Goal: Task Accomplishment & Management: Use online tool/utility

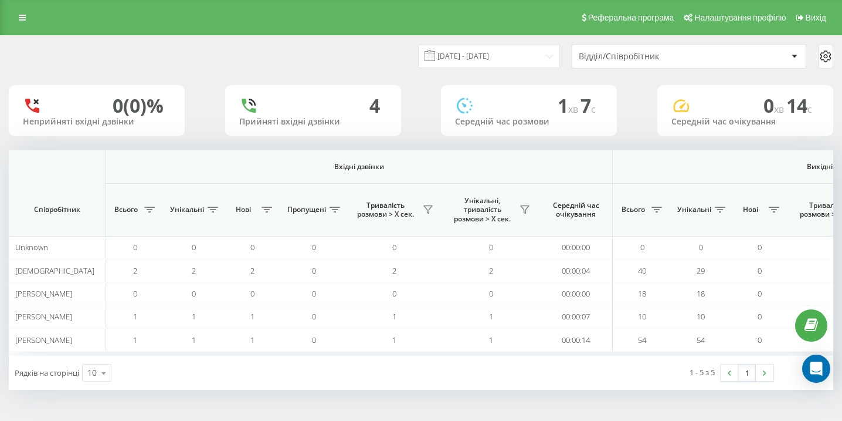
scroll to position [0, 812]
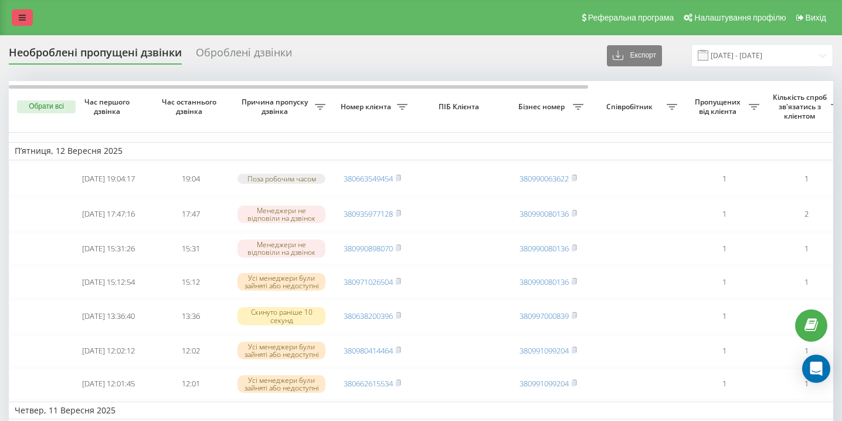
click at [19, 21] on icon at bounding box center [22, 17] width 7 height 8
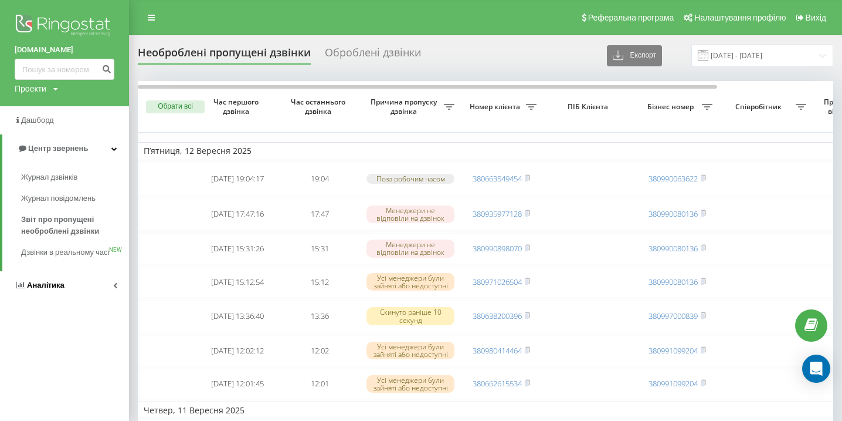
click at [65, 289] on link "Аналiтика" at bounding box center [64, 285] width 129 height 28
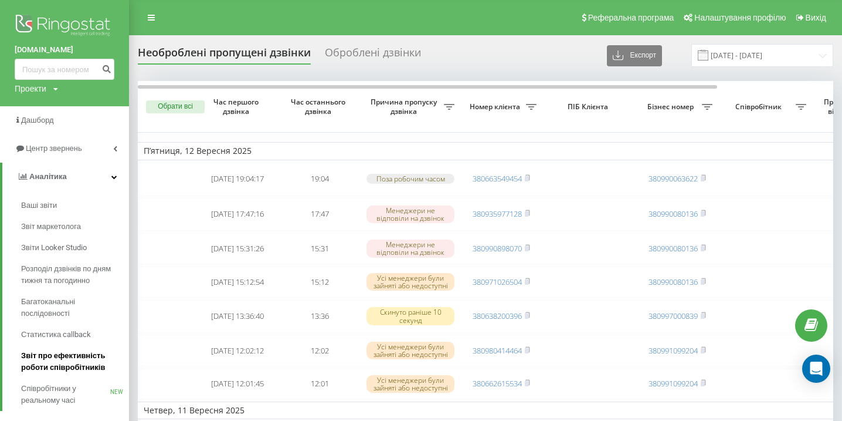
click at [69, 366] on span "Звіт про ефективність роботи співробітників" at bounding box center [72, 361] width 102 height 23
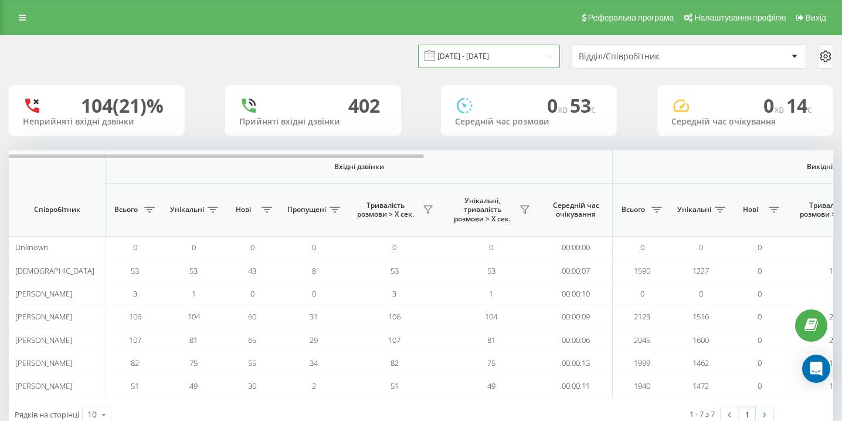
click at [490, 56] on input "19.08.2025 - 19.09.2025" at bounding box center [489, 56] width 142 height 23
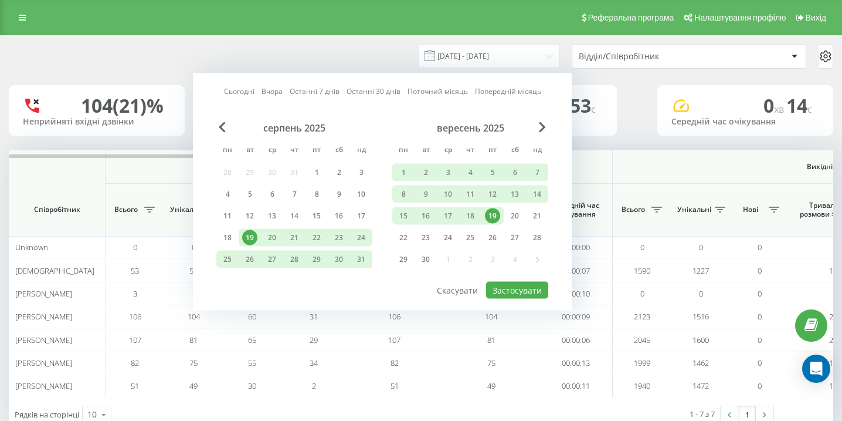
click at [494, 213] on div "19" at bounding box center [492, 215] width 15 height 15
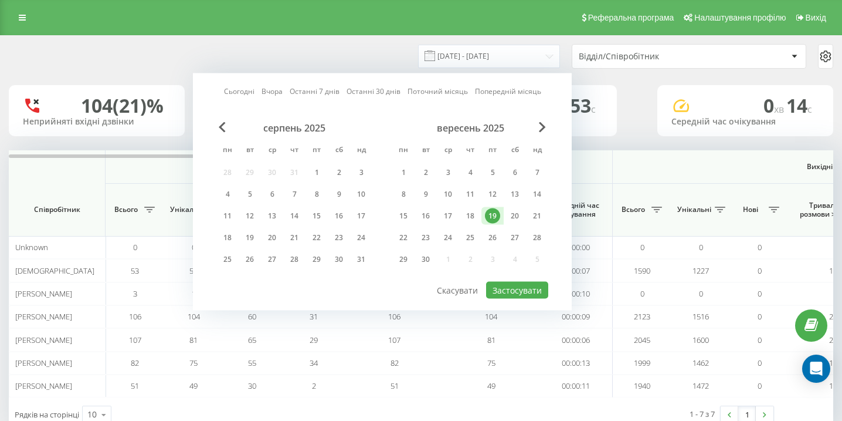
click at [502, 298] on div "Сьогодні Вчора Останні 7 днів Останні 30 днів Поточний місяць Попередній місяць…" at bounding box center [382, 191] width 379 height 237
click at [502, 295] on button "Застосувати" at bounding box center [517, 290] width 62 height 17
type input "[DATE] - [DATE]"
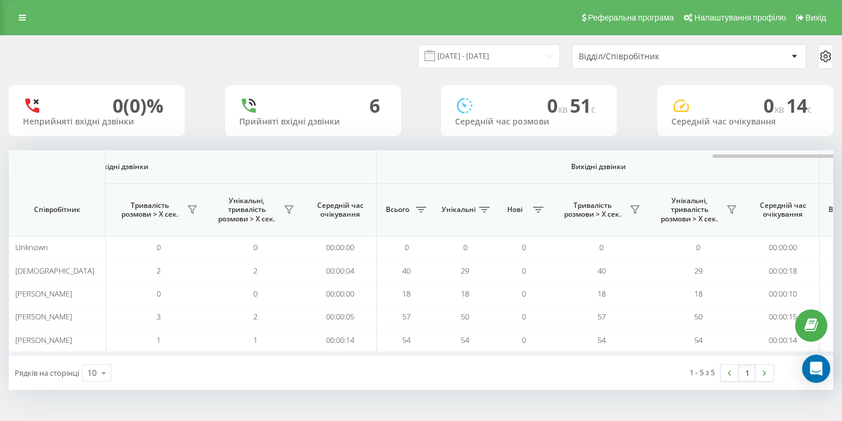
scroll to position [0, 812]
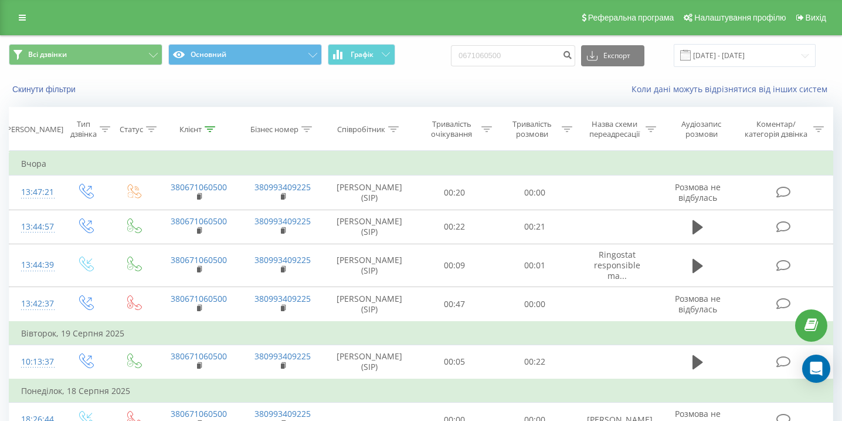
click at [511, 72] on div "Всі дзвінки Основний Графік 0671060500 Експорт .csv .xls .xlsx [DATE] - [DATE]" at bounding box center [421, 55] width 841 height 39
click at [528, 60] on input "0671060500" at bounding box center [513, 55] width 124 height 21
paste input "0932806892"
type input "0932806892"
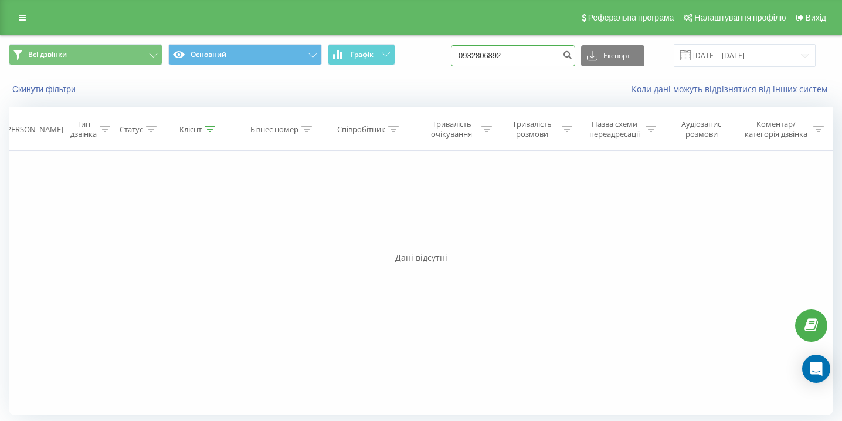
click at [519, 56] on input "0932806892" at bounding box center [513, 55] width 124 height 21
click at [518, 57] on input "0932806892" at bounding box center [513, 55] width 124 height 21
paste input "0501773443"
type input "0501773443"
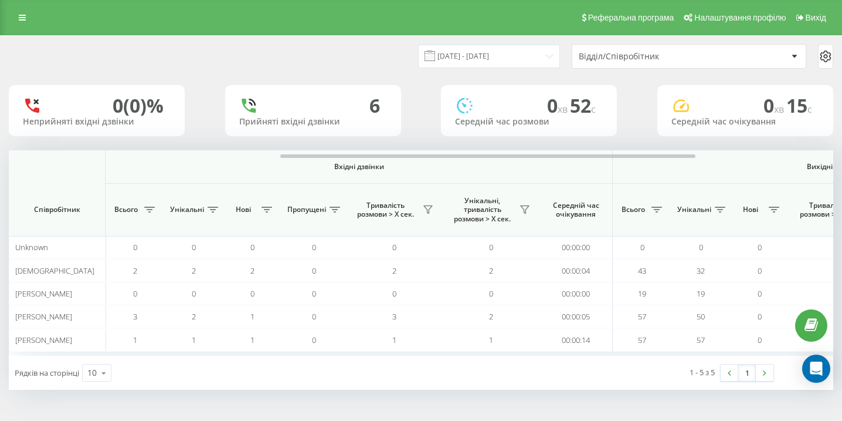
scroll to position [0, 812]
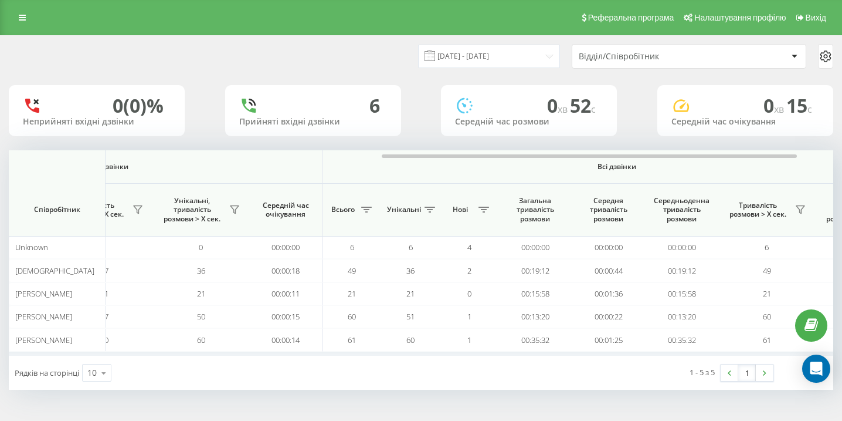
scroll to position [0, 812]
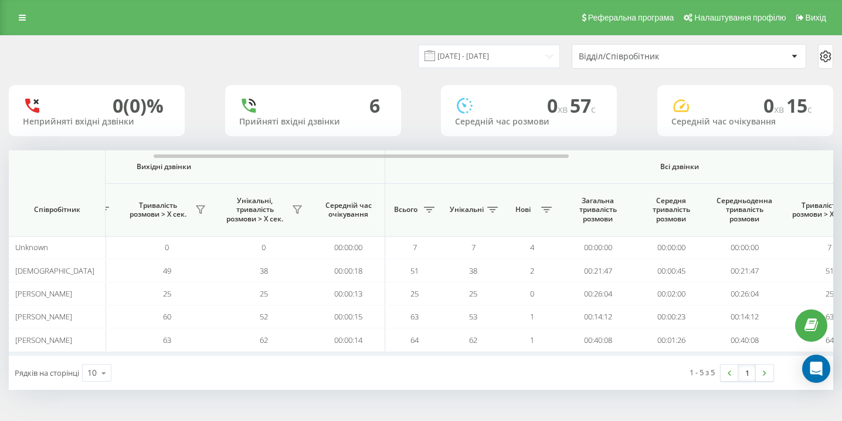
scroll to position [0, 812]
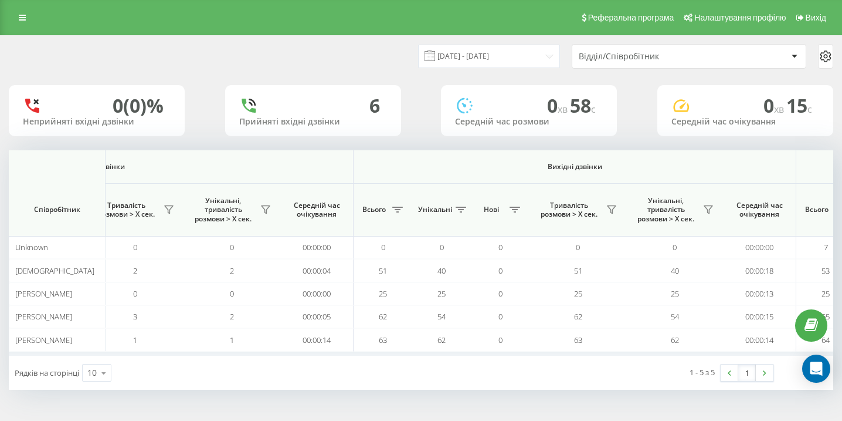
scroll to position [0, 812]
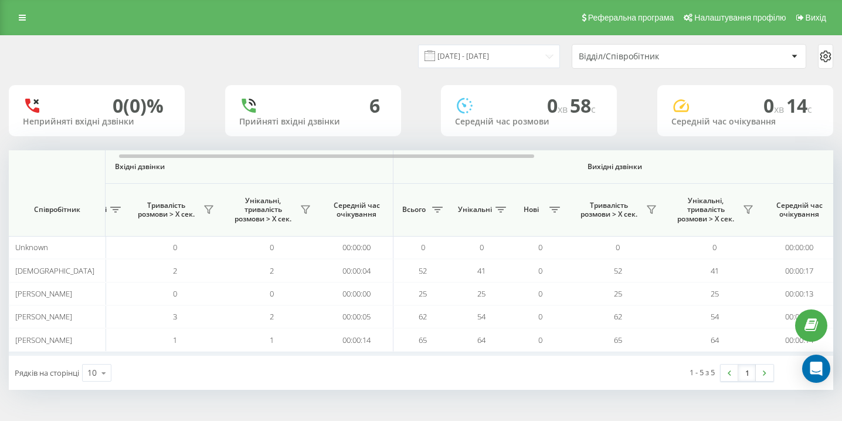
scroll to position [0, 812]
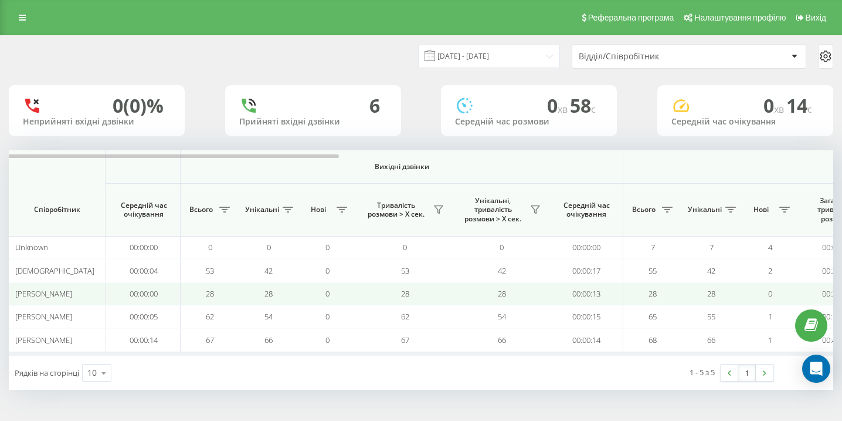
scroll to position [0, 812]
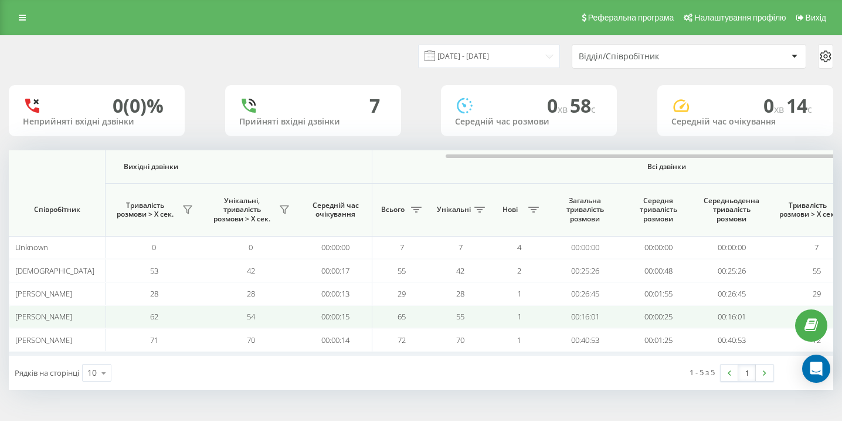
scroll to position [0, 812]
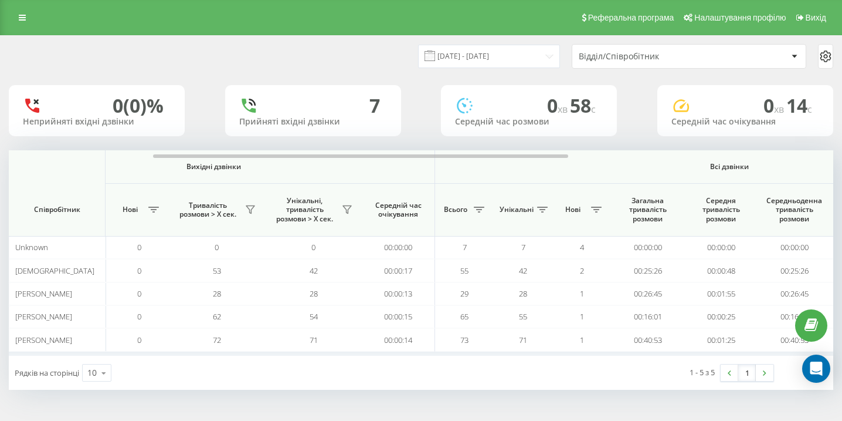
scroll to position [0, 812]
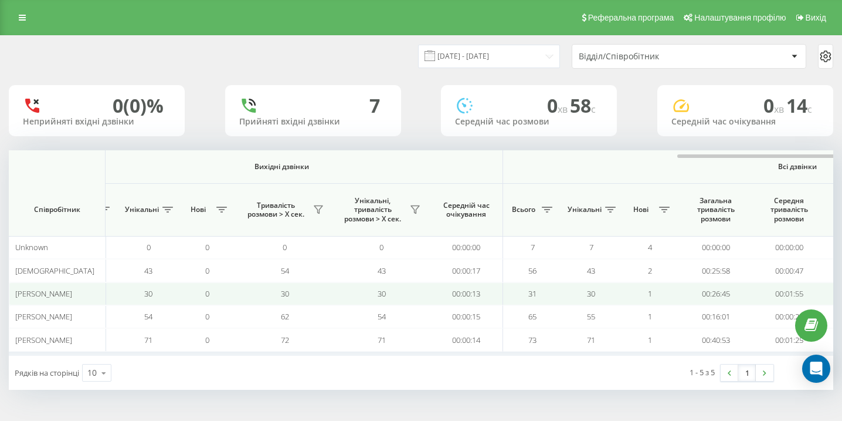
scroll to position [0, 812]
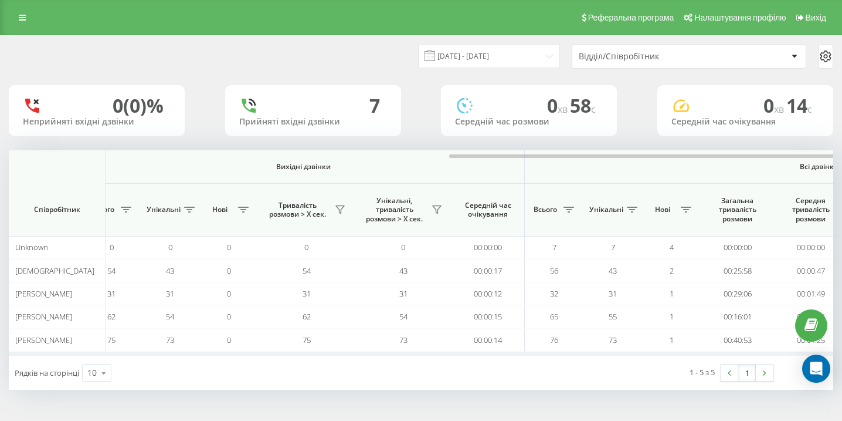
scroll to position [0, 812]
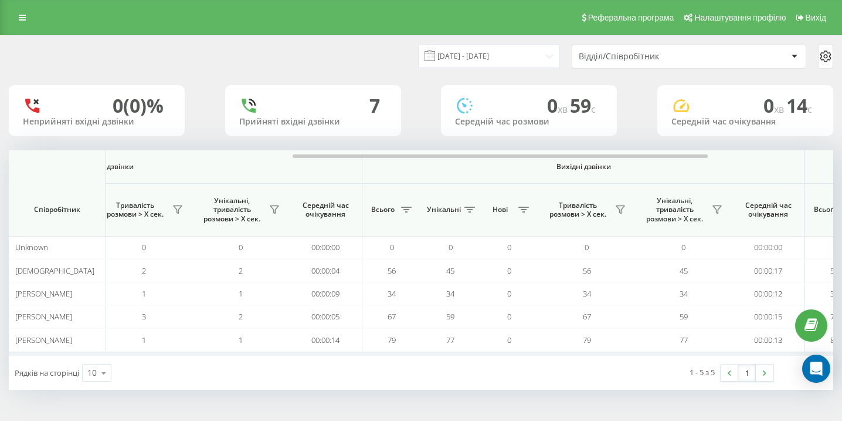
scroll to position [0, 812]
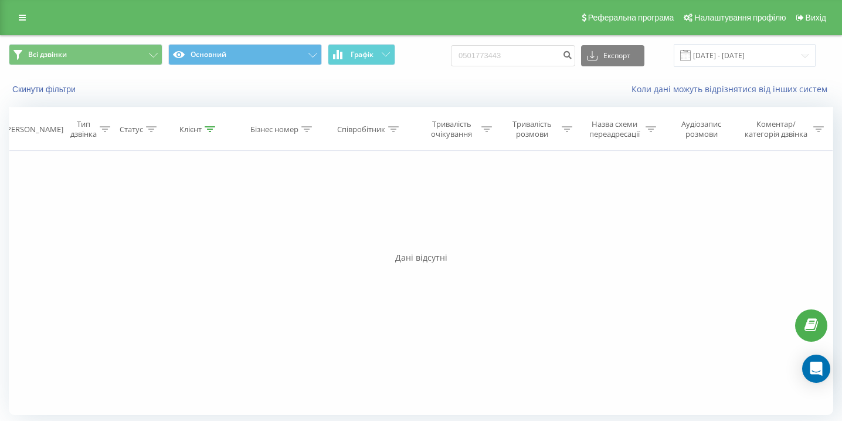
click at [510, 66] on div "0501773443 Експорт .csv .xls .xlsx 19.06.2025 - 19.09.2025" at bounding box center [633, 55] width 365 height 23
click at [535, 57] on input "0501773443" at bounding box center [513, 55] width 124 height 21
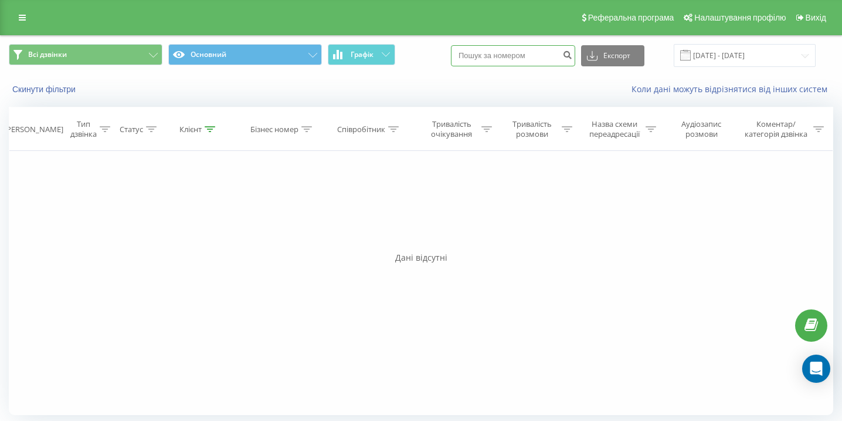
paste input "0665008892"
type input "0665008892"
click at [556, 56] on input "0665008892" at bounding box center [513, 55] width 124 height 21
click at [555, 55] on input "0665008892" at bounding box center [513, 55] width 124 height 21
paste input "0992881688"
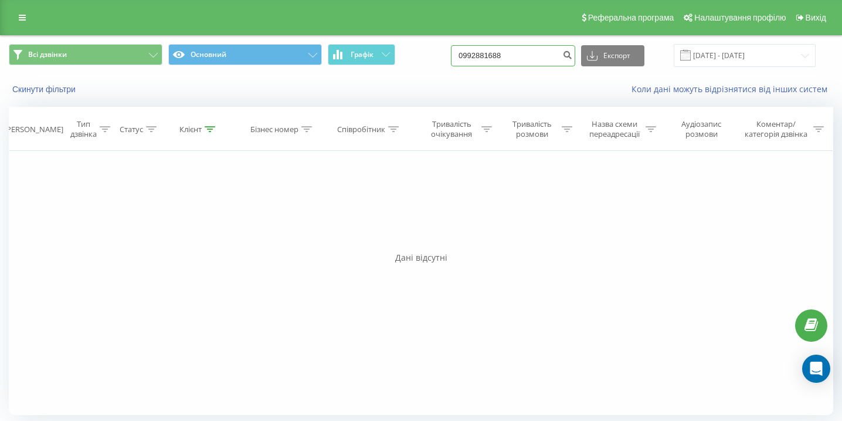
type input "0992881688"
click at [500, 57] on input "0992881688" at bounding box center [513, 55] width 124 height 21
click at [500, 56] on input "0992881688" at bounding box center [513, 55] width 124 height 21
paste input "0673264140"
type input "0673264140"
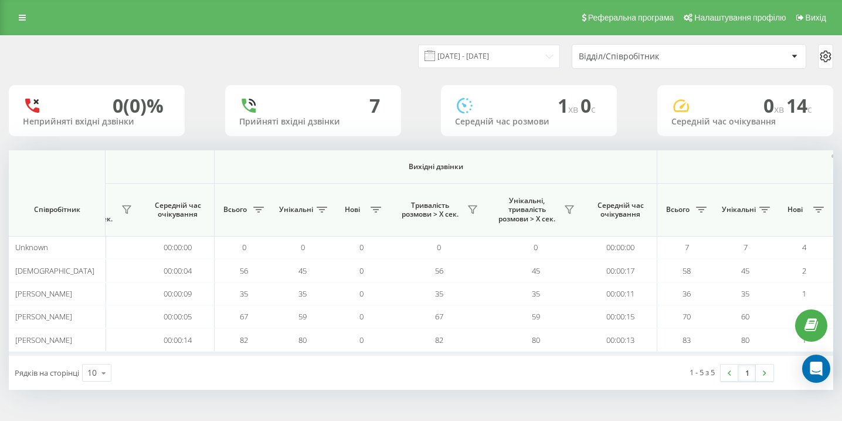
scroll to position [0, 812]
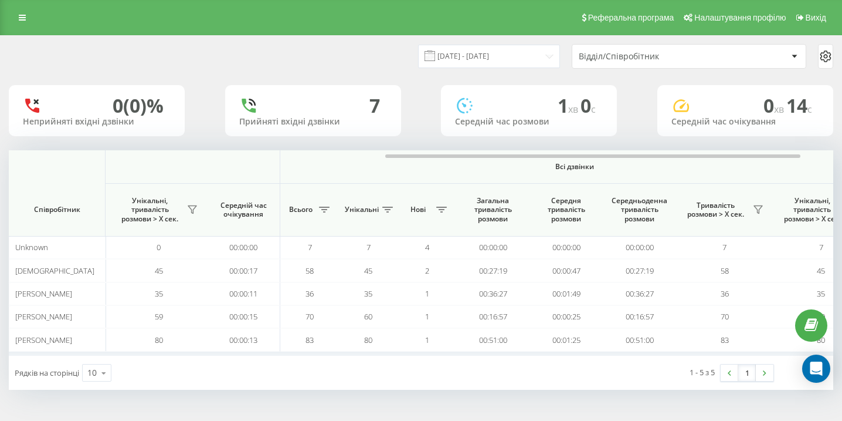
scroll to position [0, 812]
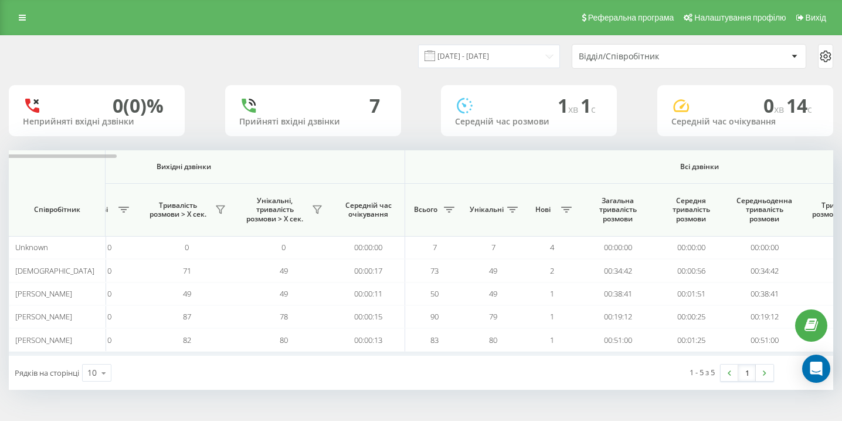
scroll to position [0, 812]
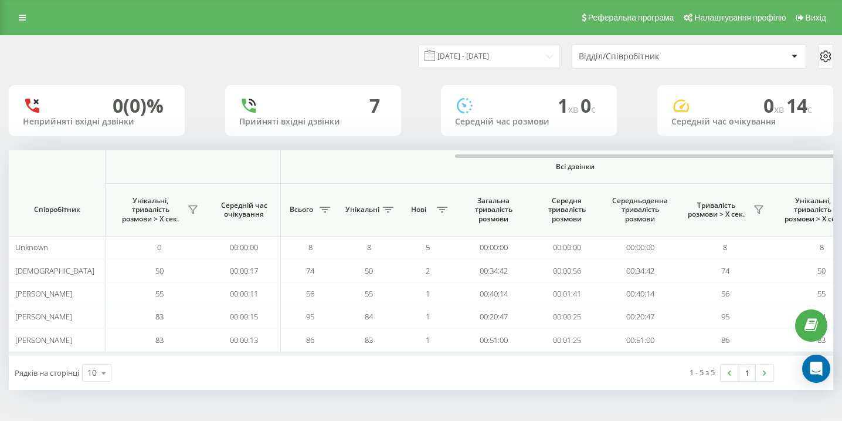
scroll to position [0, 812]
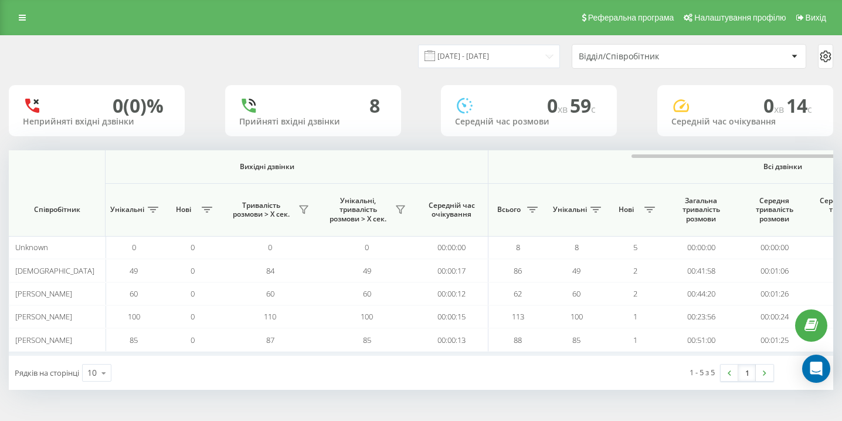
scroll to position [0, 812]
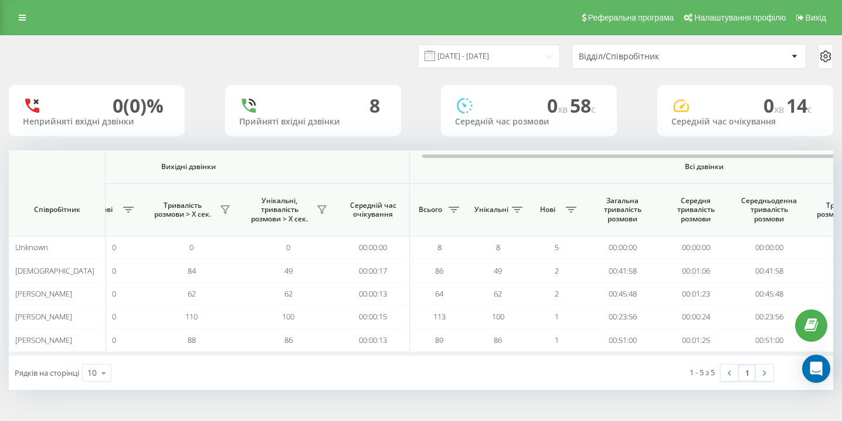
scroll to position [0, 812]
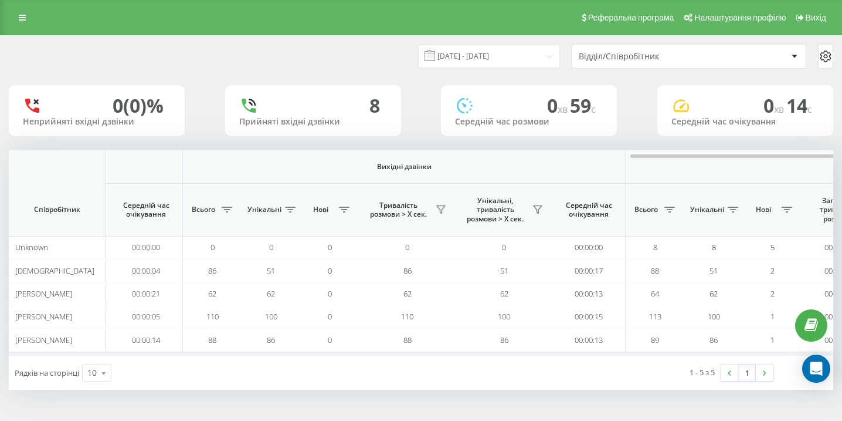
scroll to position [0, 812]
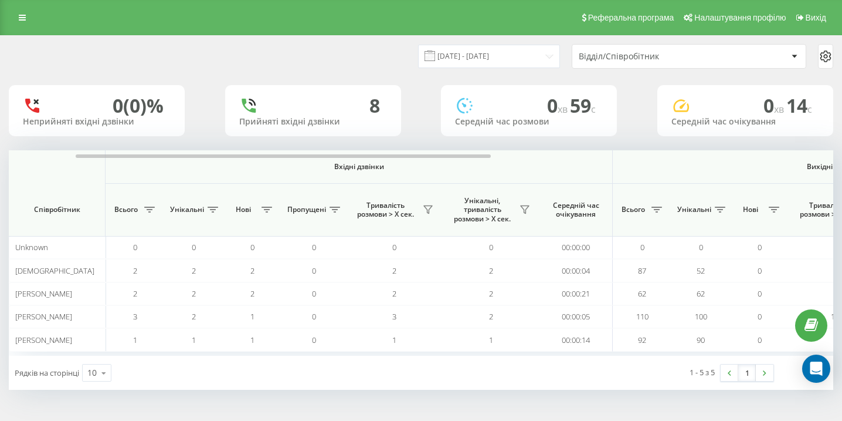
scroll to position [0, 384]
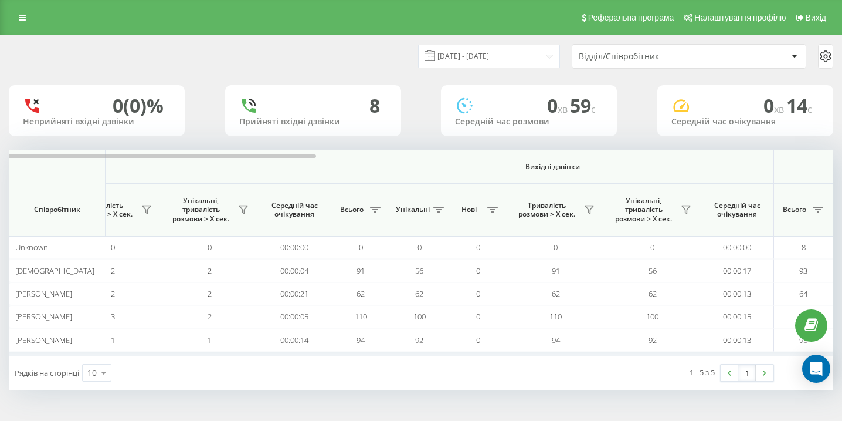
scroll to position [0, 812]
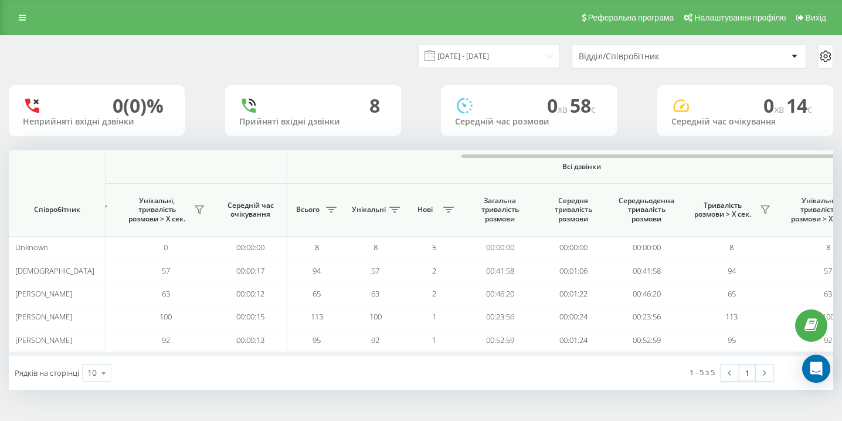
scroll to position [0, 812]
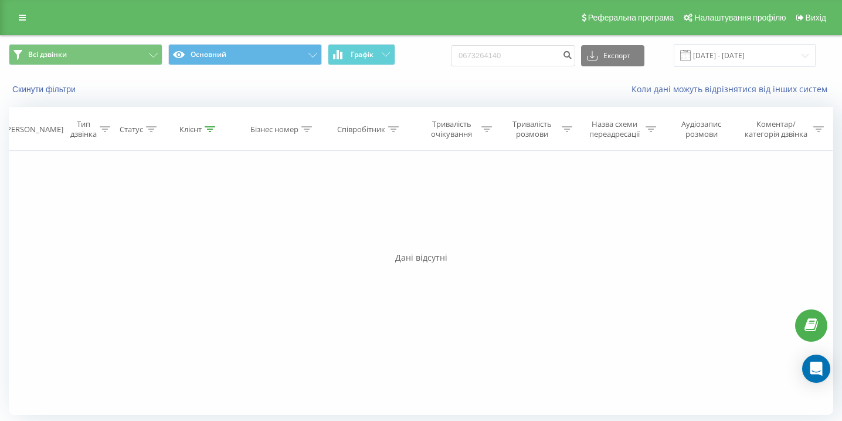
click at [541, 66] on div "0673264140 Експорт .csv .xls .xlsx 19.06.2025 - 19.09.2025" at bounding box center [633, 55] width 365 height 23
click at [542, 66] on div "0673264140 Експорт .csv .xls .xlsx 19.06.2025 - 19.09.2025" at bounding box center [633, 55] width 365 height 23
click at [542, 58] on input "0673264140" at bounding box center [513, 55] width 124 height 21
paste input "0983579145"
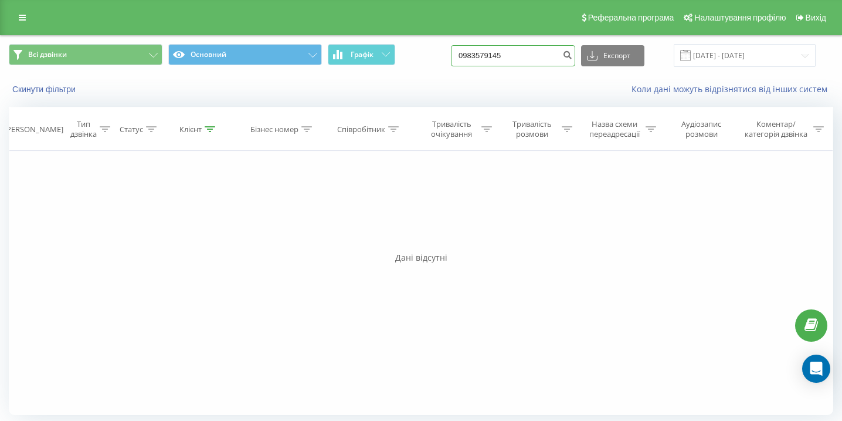
type input "0983579145"
click at [509, 64] on input "0983579145" at bounding box center [513, 55] width 124 height 21
click at [509, 65] on input "0983579145" at bounding box center [513, 55] width 124 height 21
paste input "0674605894"
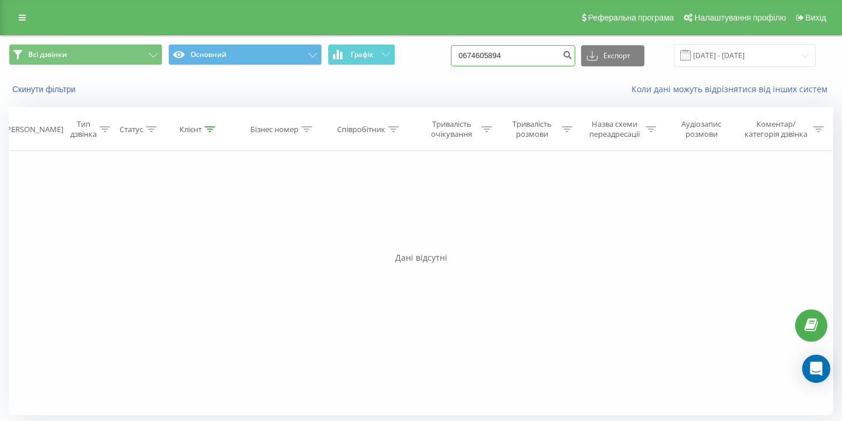
type input "0674605894"
click at [518, 60] on input "0674605894" at bounding box center [513, 55] width 124 height 21
paste input "0683428235"
type input "0683428235"
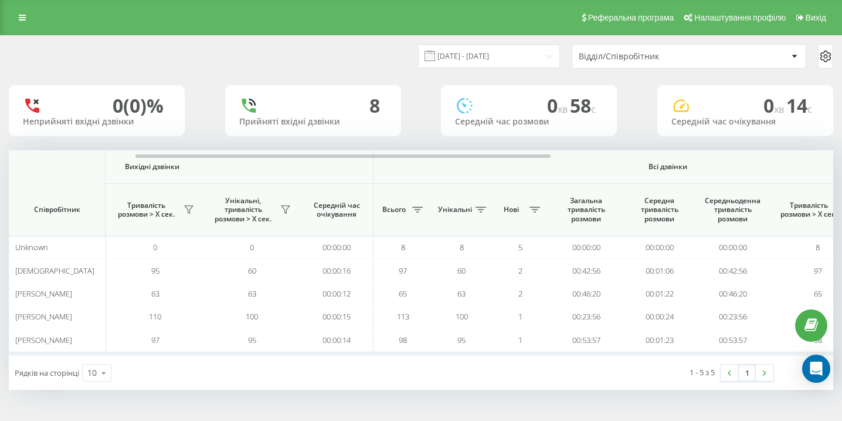
scroll to position [0, 812]
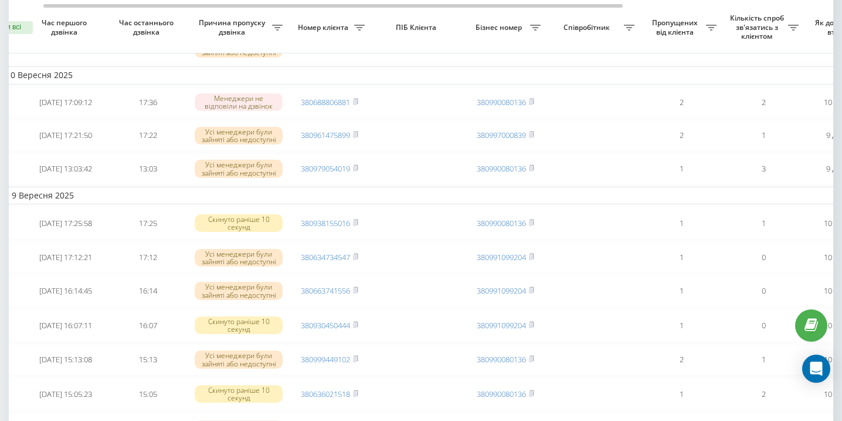
scroll to position [0, 43]
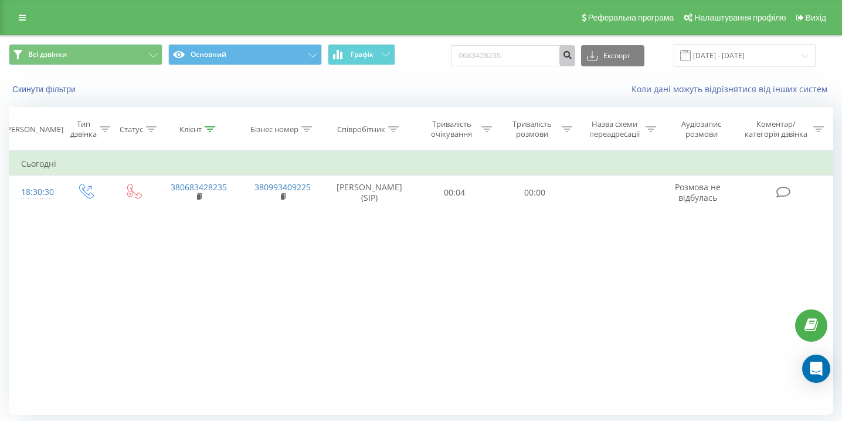
click at [575, 59] on button "submit" at bounding box center [568, 55] width 16 height 21
click at [544, 53] on input "0683428235" at bounding box center [513, 55] width 124 height 21
paste input "0969210523"
type input "0969210523"
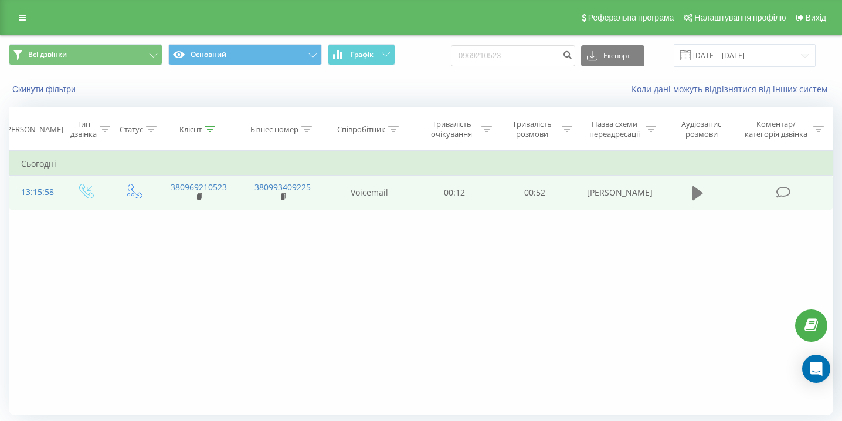
click at [696, 191] on icon at bounding box center [698, 193] width 11 height 14
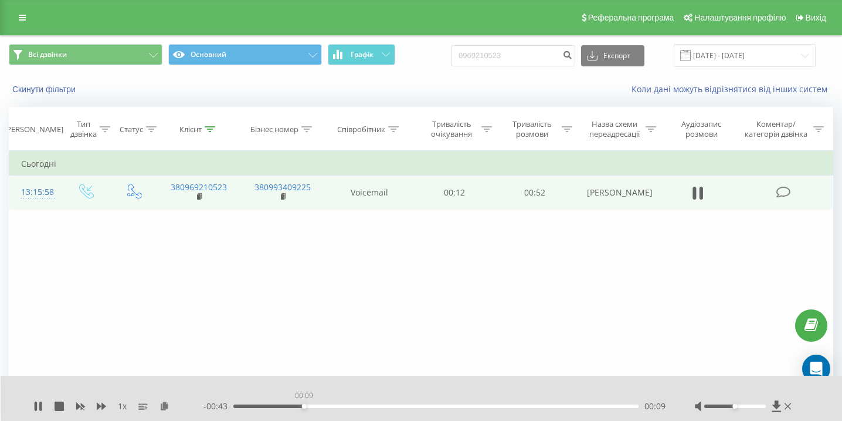
click at [304, 405] on div "00:09" at bounding box center [435, 406] width 405 height 4
click at [357, 405] on div "00:09" at bounding box center [435, 406] width 405 height 4
click at [446, 405] on div "00:16" at bounding box center [435, 406] width 405 height 4
click at [508, 405] on div "00:28" at bounding box center [435, 406] width 405 height 4
click at [588, 407] on div "00:46" at bounding box center [435, 406] width 405 height 4
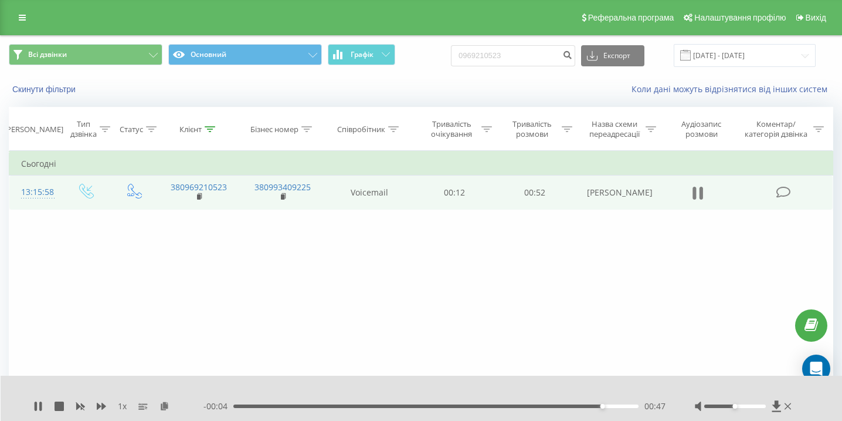
click at [696, 194] on icon at bounding box center [695, 193] width 4 height 13
click at [527, 46] on input "0969210523" at bounding box center [513, 55] width 124 height 21
click at [527, 48] on input "0969210523" at bounding box center [513, 55] width 124 height 21
paste input "0502995288"
type input "0502995288"
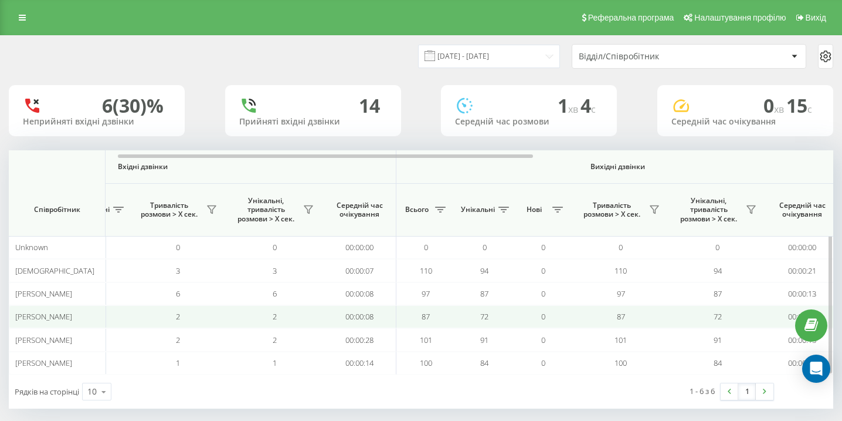
scroll to position [0, 812]
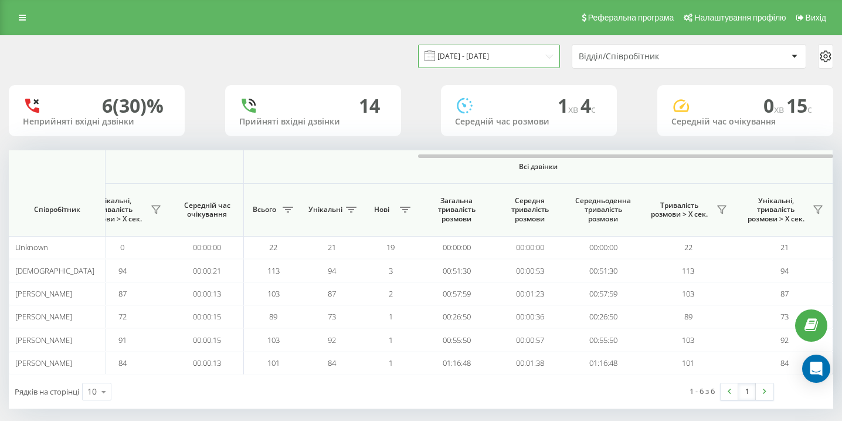
click at [496, 66] on input "[DATE] - [DATE]" at bounding box center [489, 56] width 142 height 23
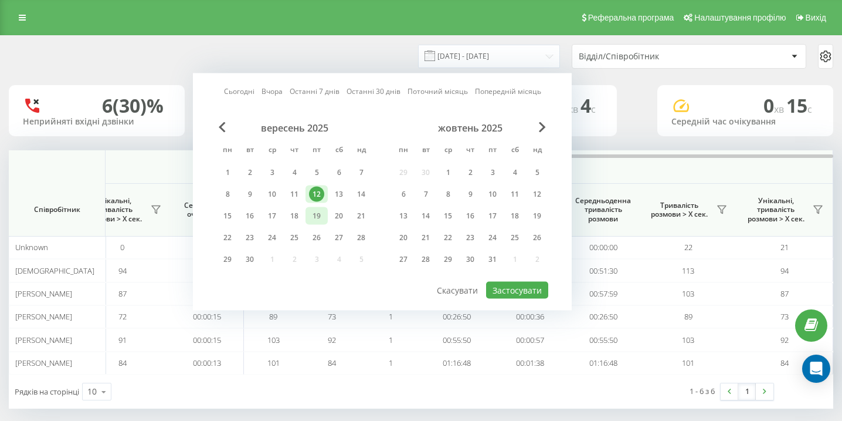
click at [314, 222] on div "19" at bounding box center [316, 215] width 15 height 15
click at [514, 290] on button "Застосувати" at bounding box center [517, 290] width 62 height 17
type input "[DATE] - [DATE]"
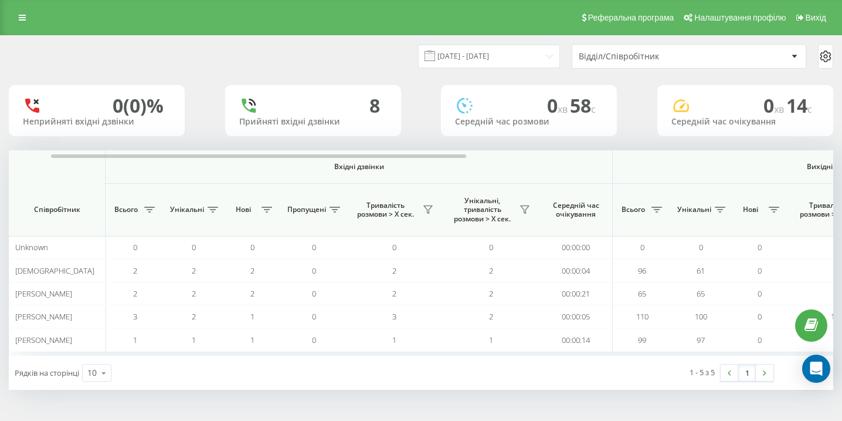
scroll to position [0, 812]
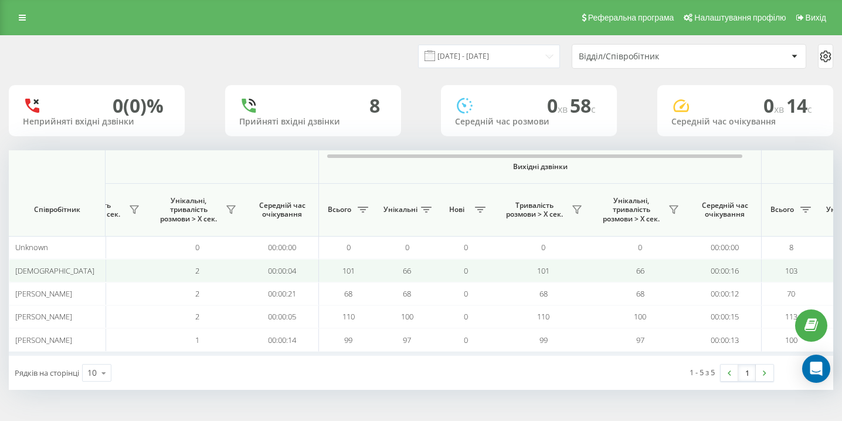
scroll to position [0, 812]
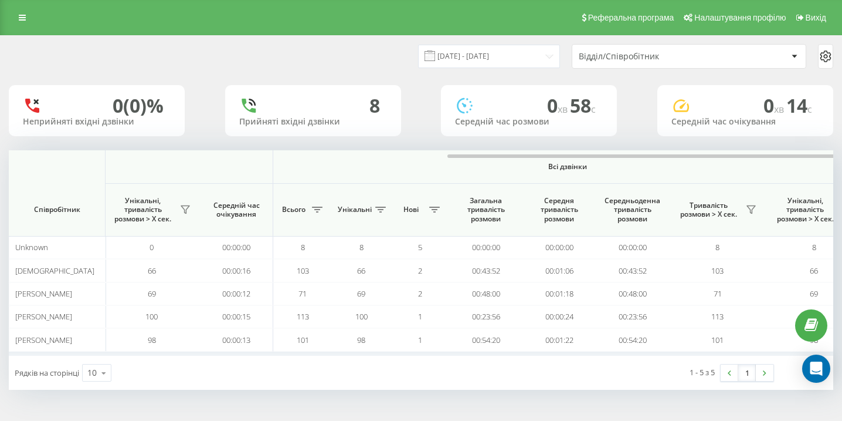
scroll to position [0, 812]
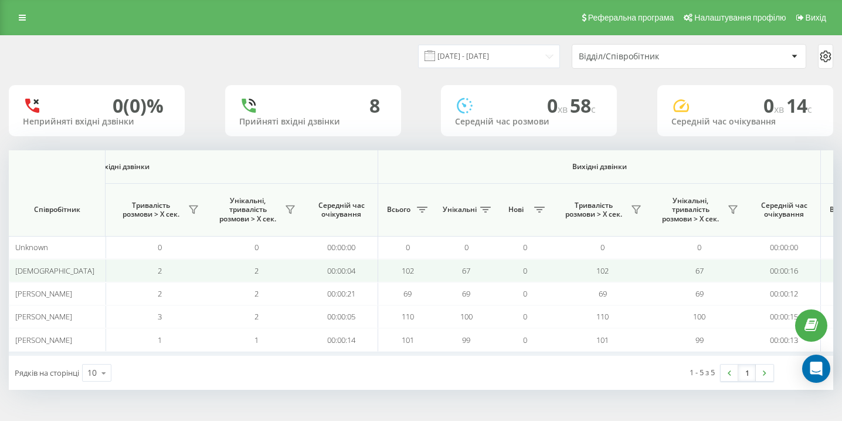
scroll to position [0, 812]
